Goal: Information Seeking & Learning: Learn about a topic

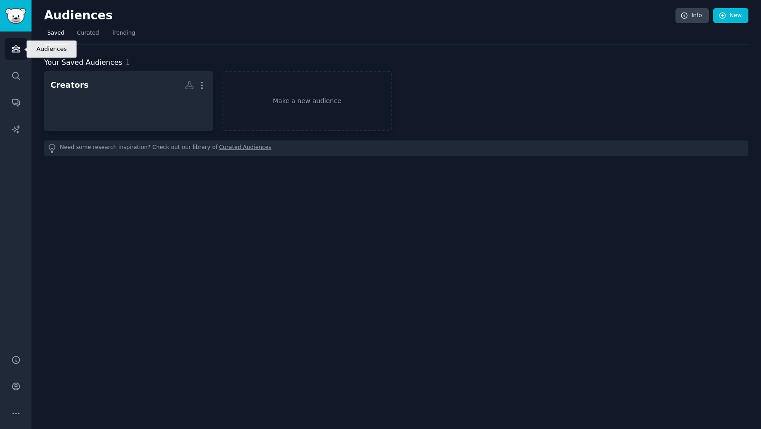
click at [18, 46] on icon "Sidebar" at bounding box center [15, 48] width 9 height 9
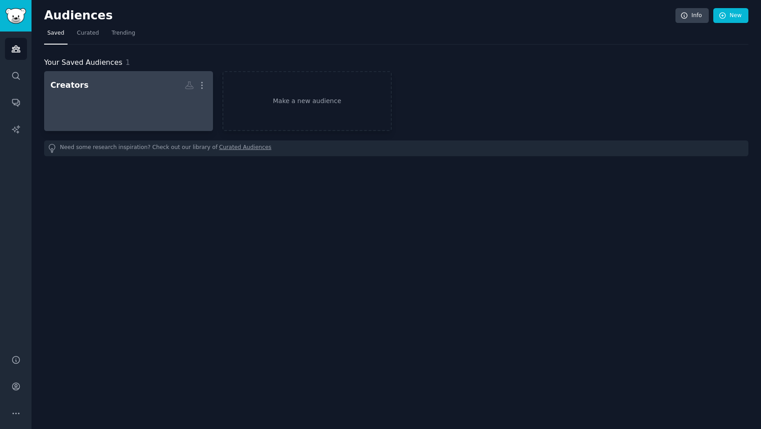
click at [110, 95] on div at bounding box center [128, 109] width 156 height 32
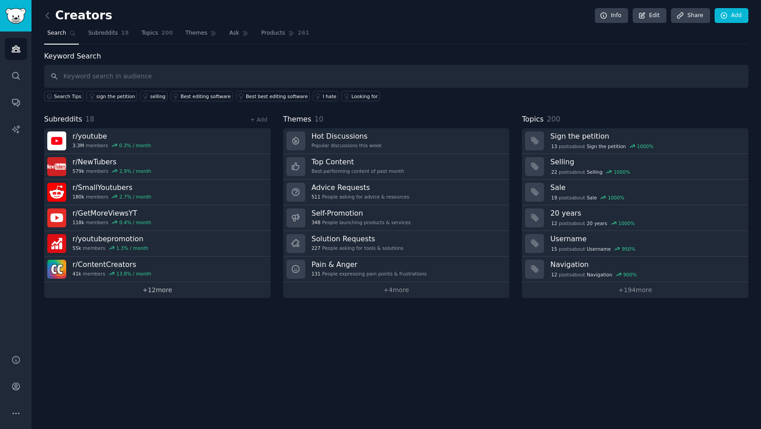
click at [157, 292] on link "+ 12 more" at bounding box center [157, 290] width 226 height 16
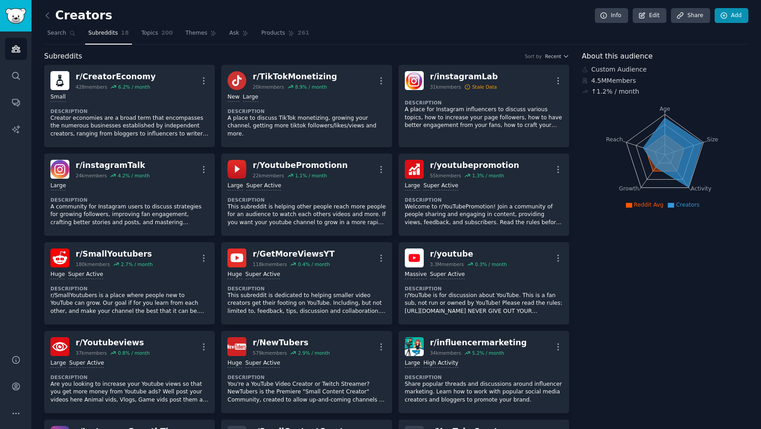
click at [736, 13] on link "Add" at bounding box center [731, 15] width 34 height 15
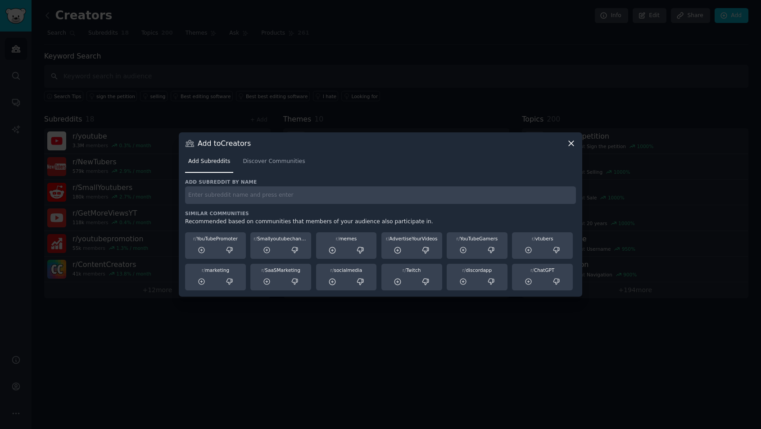
click at [513, 95] on div at bounding box center [380, 214] width 761 height 429
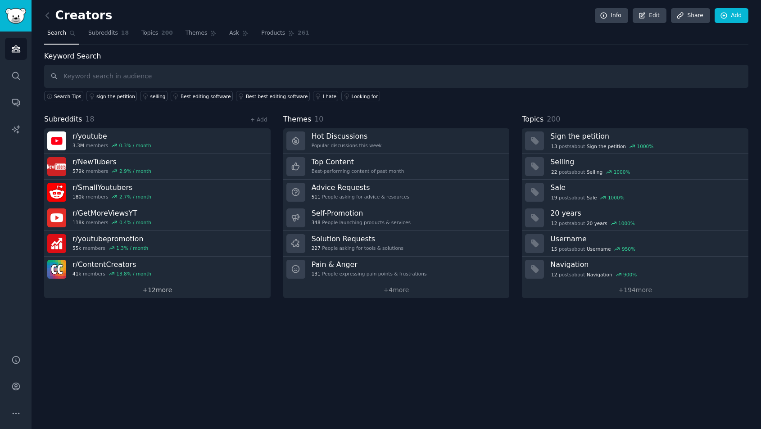
click at [153, 285] on link "+ 12 more" at bounding box center [157, 290] width 226 height 16
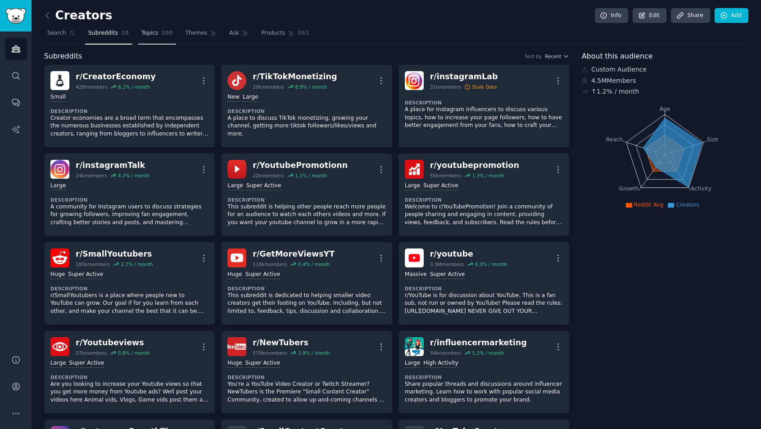
click at [156, 34] on span "Topics" at bounding box center [149, 33] width 17 height 8
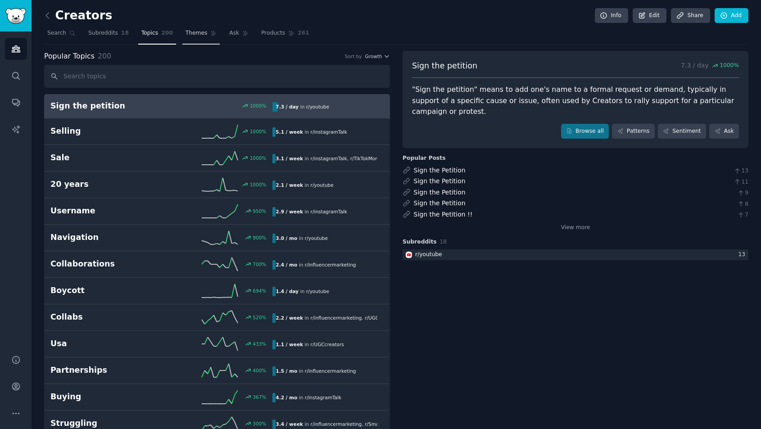
click at [191, 32] on span "Themes" at bounding box center [196, 33] width 22 height 8
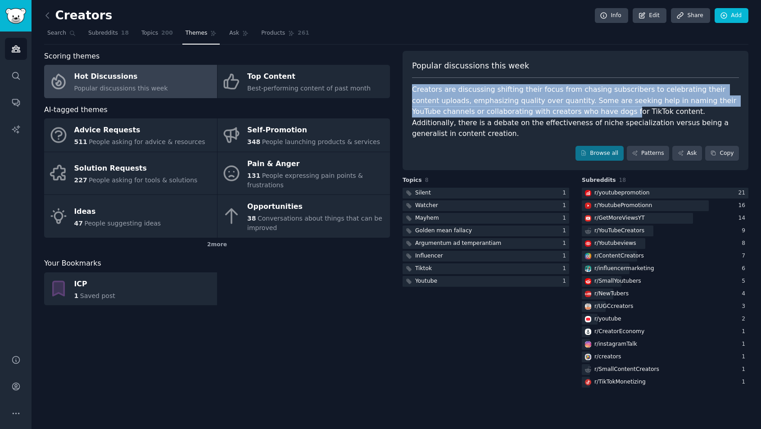
drag, startPoint x: 414, startPoint y: 89, endPoint x: 561, endPoint y: 110, distance: 148.7
click at [561, 110] on div "Creators are discussing shifting their focus from chasing subscribers to celebr…" at bounding box center [575, 111] width 327 height 55
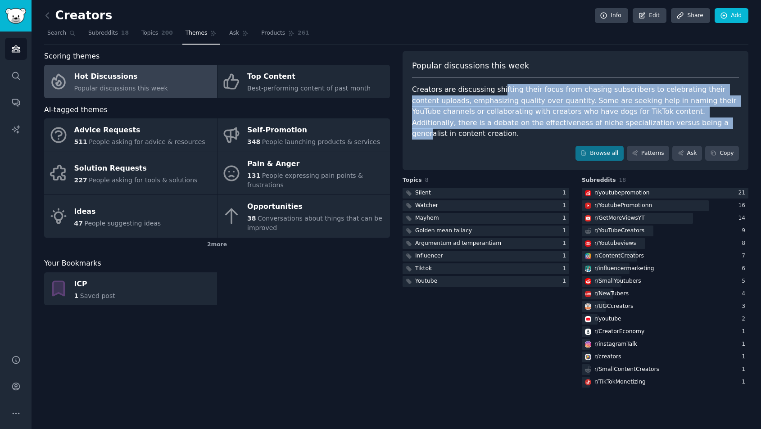
drag, startPoint x: 523, startPoint y: 99, endPoint x: 597, endPoint y: 125, distance: 79.2
click at [597, 125] on div "Creators are discussing shifting their focus from chasing subscribers to celebr…" at bounding box center [575, 111] width 327 height 55
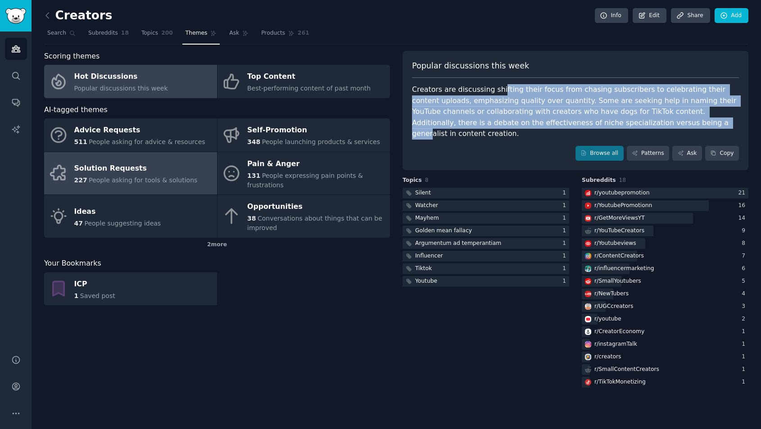
click at [145, 173] on div "Solution Requests" at bounding box center [135, 169] width 123 height 14
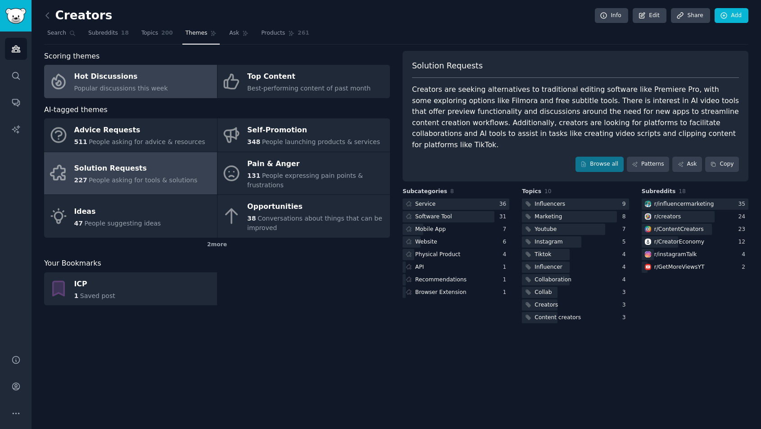
click at [144, 90] on span "Popular discussions this week" at bounding box center [121, 88] width 94 height 7
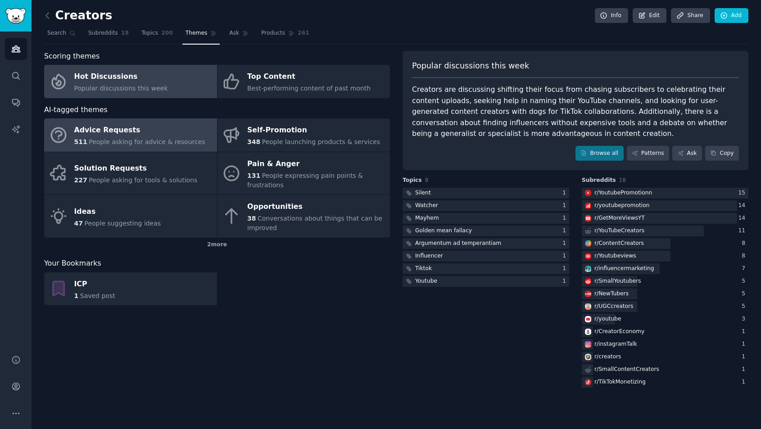
click at [159, 123] on div "Advice Requests" at bounding box center [139, 130] width 131 height 14
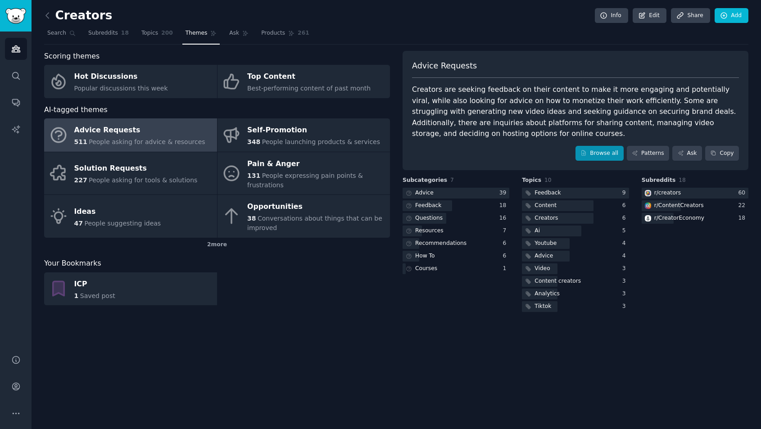
click at [610, 157] on link "Browse all" at bounding box center [599, 153] width 48 height 15
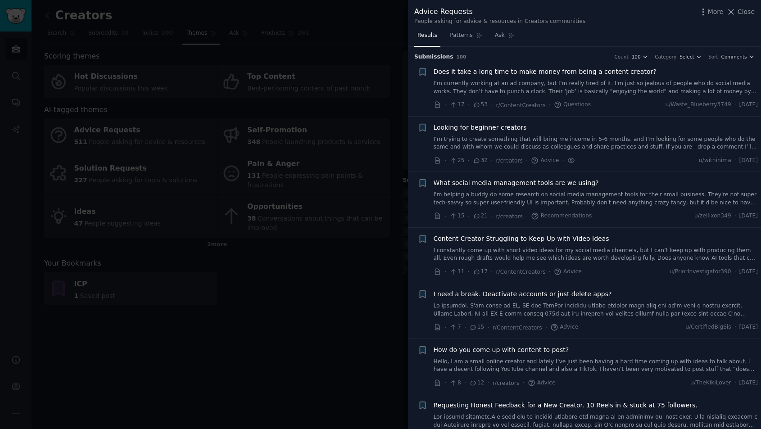
click at [465, 82] on link "I’m currently working at an ad company, but I’m really tired of it. I'm just so…" at bounding box center [595, 88] width 325 height 16
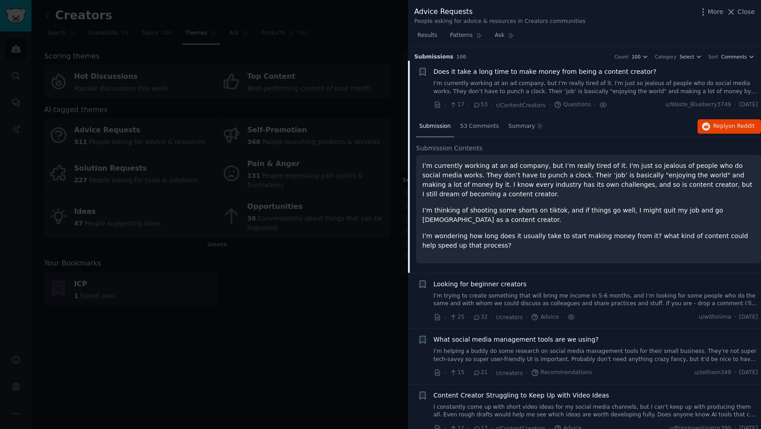
scroll to position [14, 0]
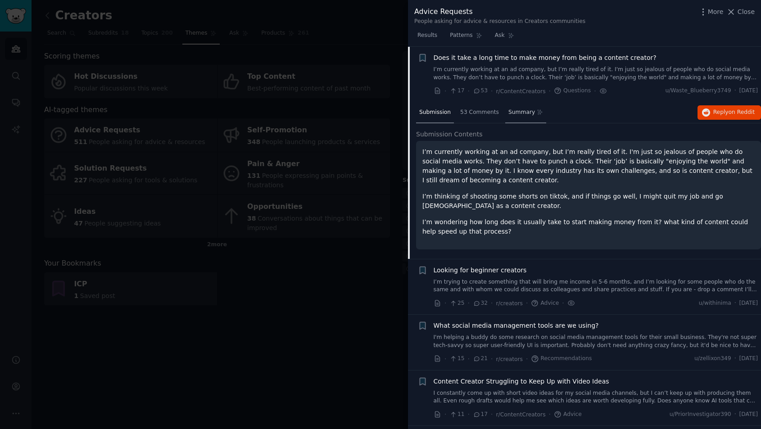
click at [519, 111] on span "Summary" at bounding box center [521, 112] width 27 height 8
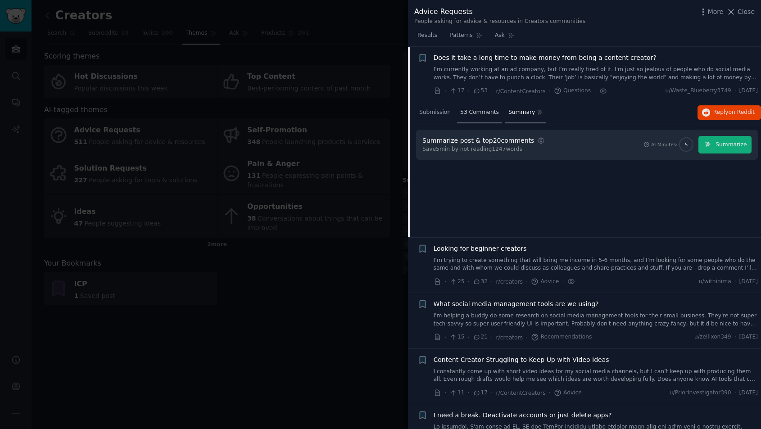
click at [465, 113] on span "53 Comments" at bounding box center [479, 112] width 39 height 8
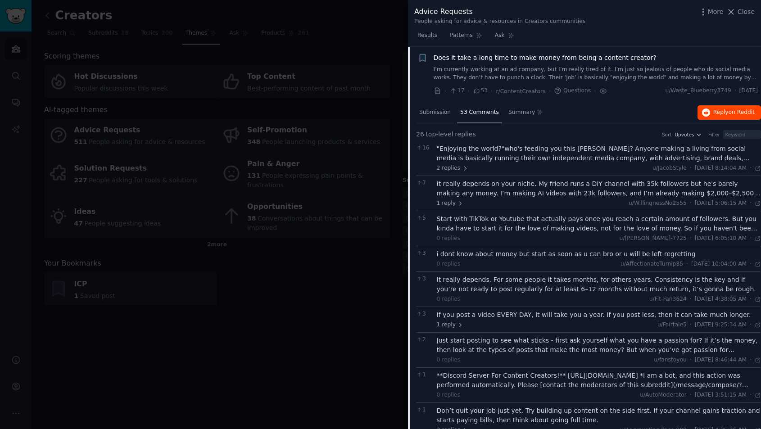
click at [732, 109] on span "on Reddit" at bounding box center [741, 112] width 26 height 6
click at [305, 117] on div at bounding box center [380, 214] width 761 height 429
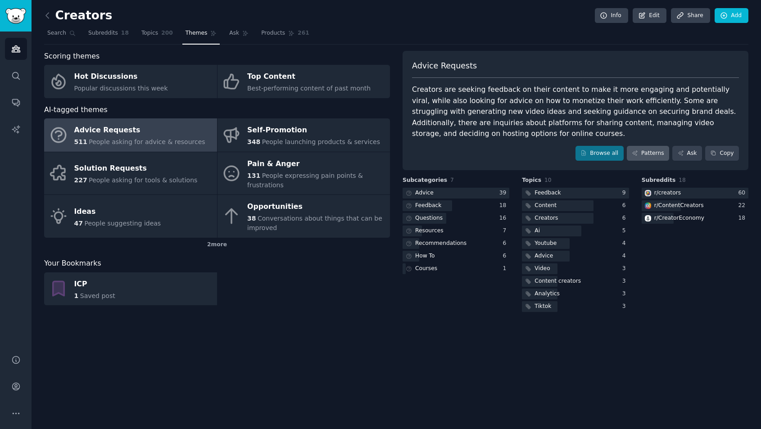
click at [660, 155] on link "Patterns" at bounding box center [648, 153] width 42 height 15
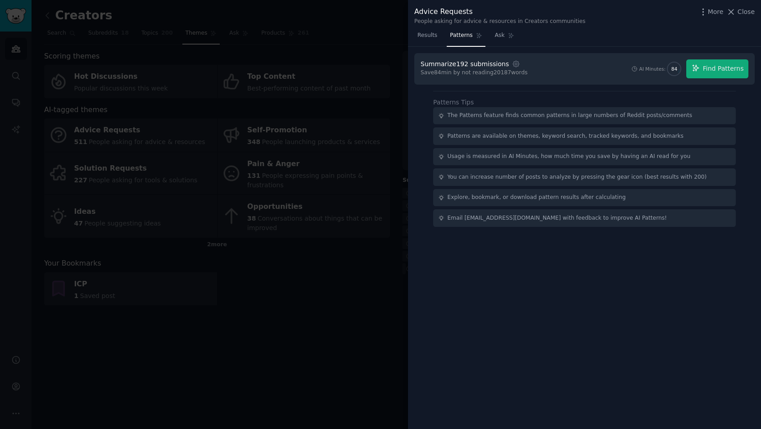
click at [354, 114] on div at bounding box center [380, 214] width 761 height 429
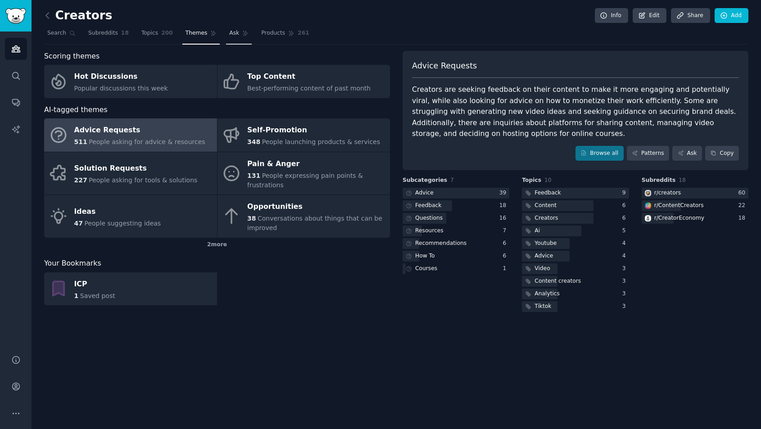
click at [235, 34] on span "Ask" at bounding box center [234, 33] width 10 height 8
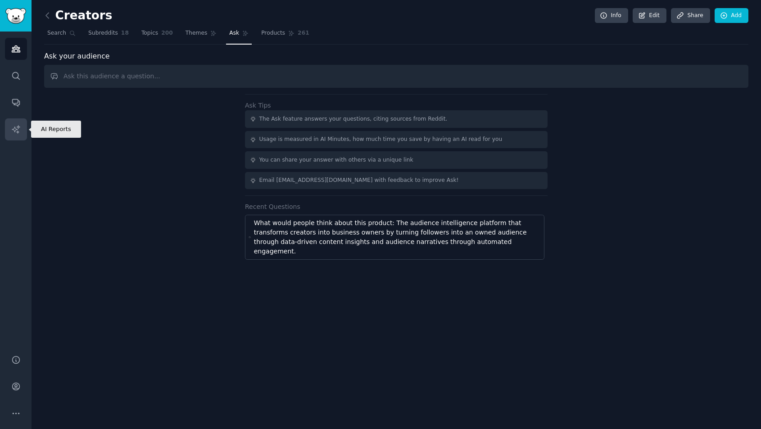
click at [10, 132] on link "AI Reports" at bounding box center [16, 129] width 22 height 22
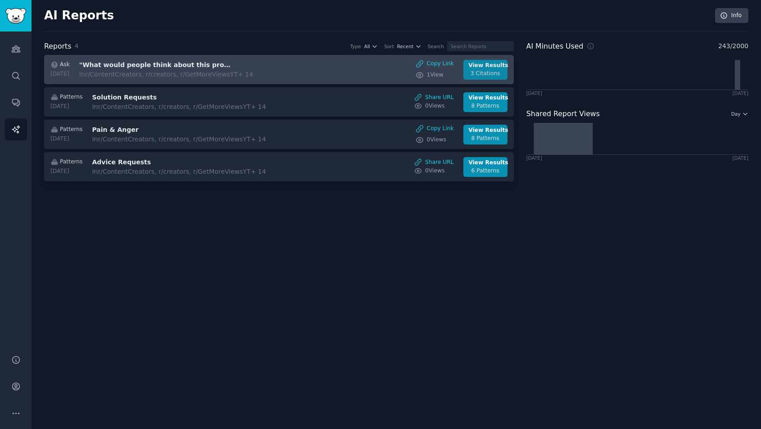
click at [476, 63] on div "View Results" at bounding box center [485, 66] width 34 height 8
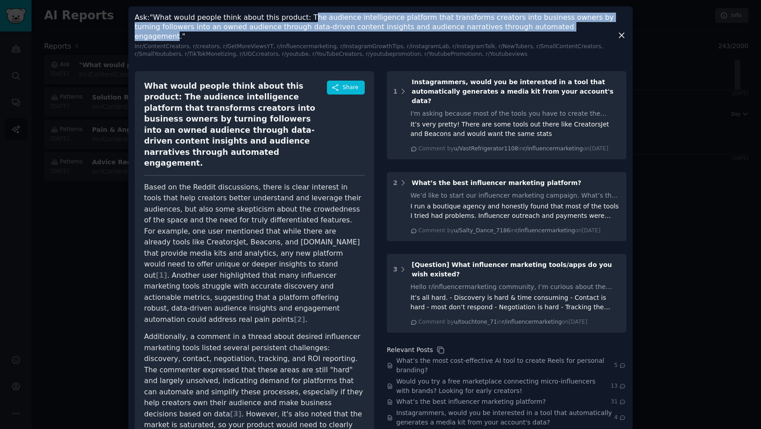
drag, startPoint x: 306, startPoint y: 17, endPoint x: 554, endPoint y: 28, distance: 248.8
click at [554, 28] on h3 "Ask : "What would people think about this product: The audience intelligence pl…" at bounding box center [376, 36] width 482 height 46
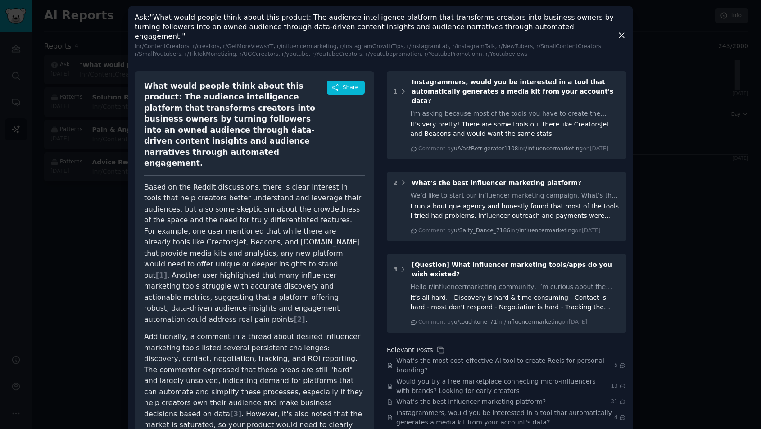
click at [668, 199] on div at bounding box center [380, 214] width 761 height 429
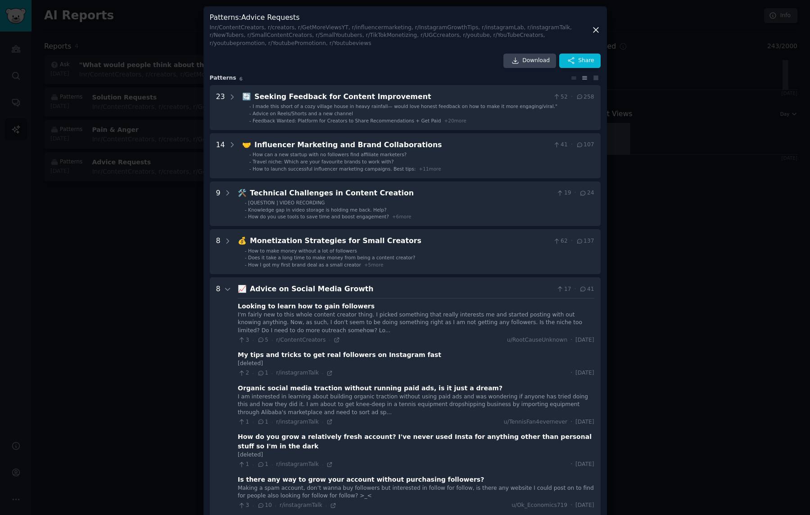
scroll to position [194, 0]
